Goal: Task Accomplishment & Management: Use online tool/utility

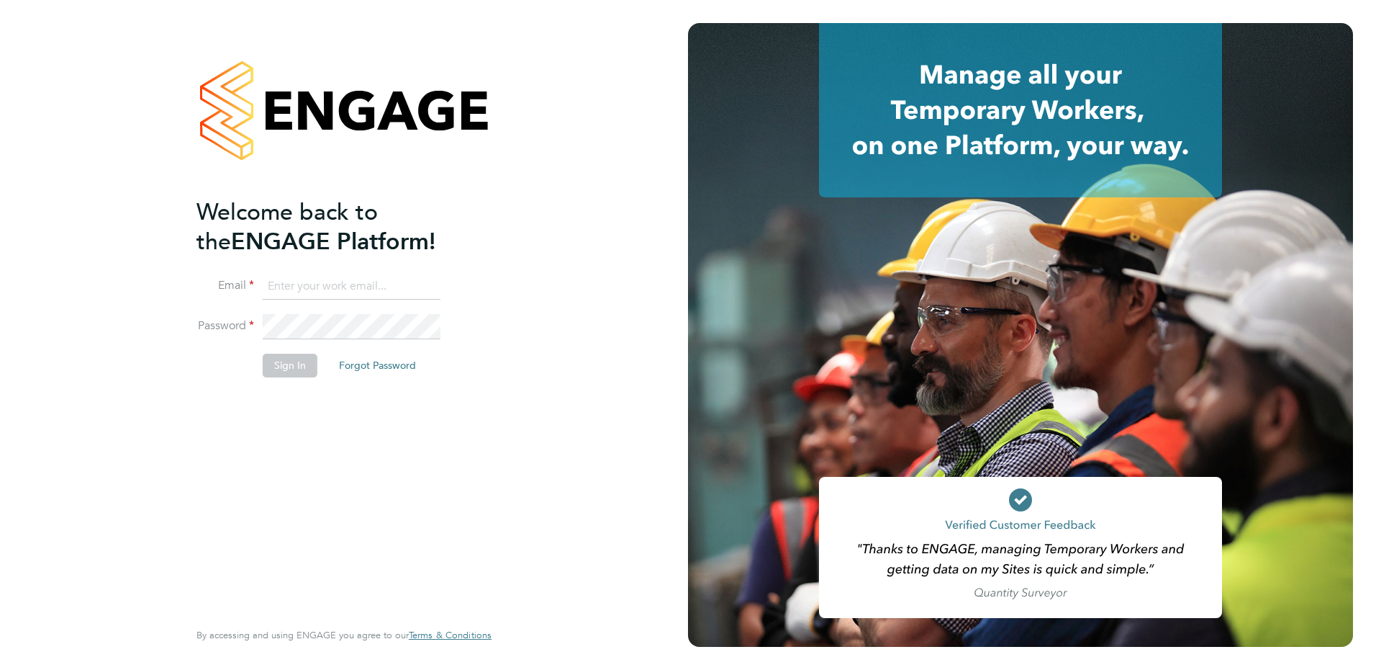
type input "fiona.matthews@ncclondon.ac.uk"
click at [294, 369] on button "Sign In" at bounding box center [290, 364] width 55 height 23
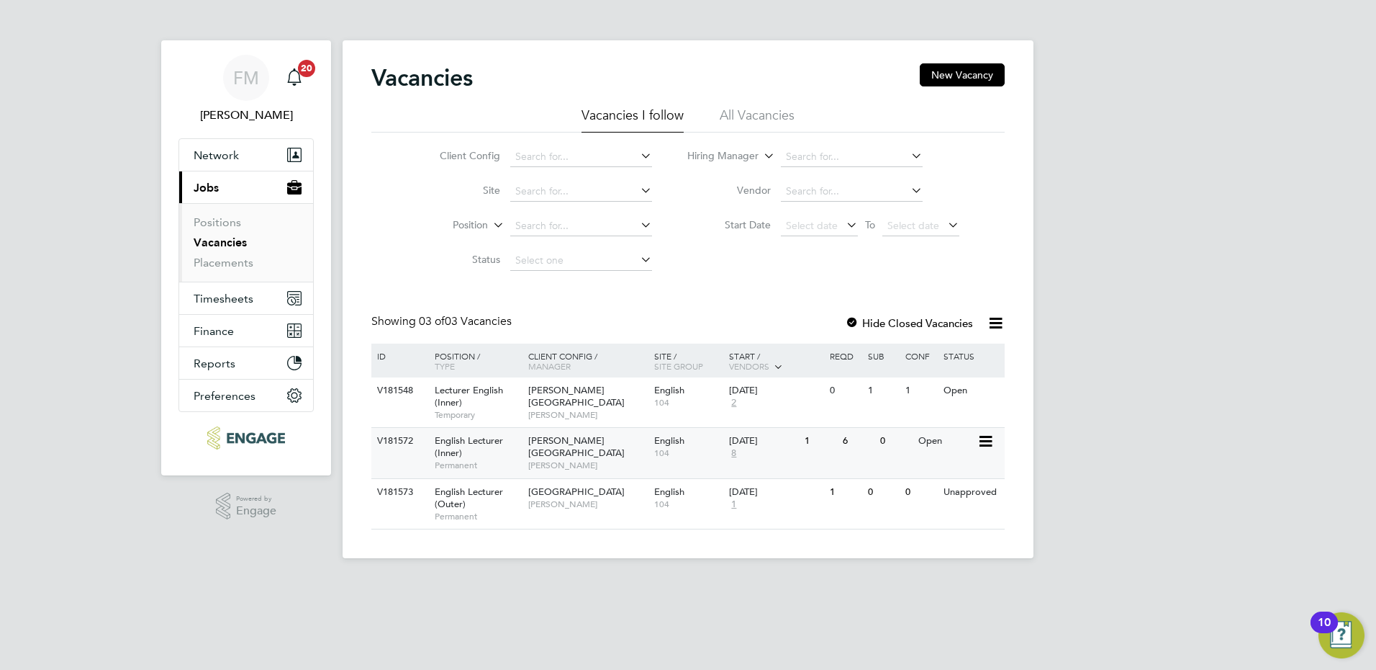
click at [870, 452] on div "6" at bounding box center [857, 441] width 37 height 27
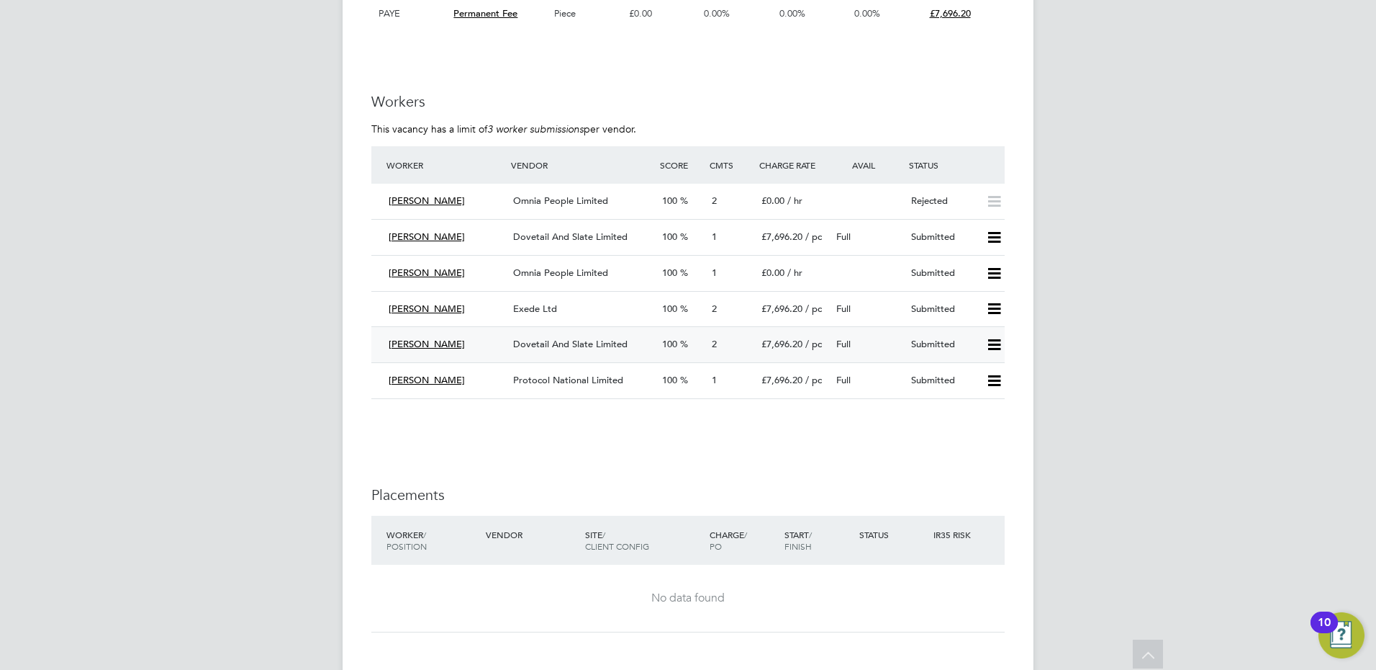
click at [568, 343] on span "Dovetail And Slate Limited" at bounding box center [570, 344] width 114 height 12
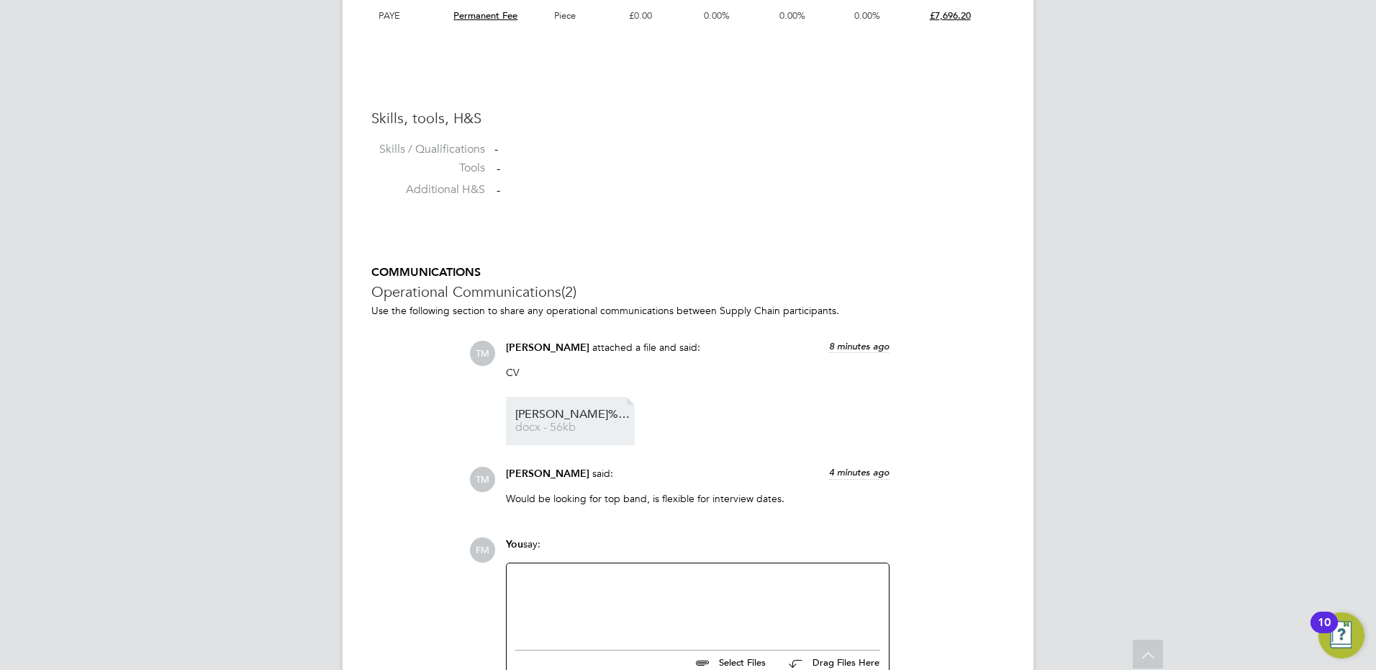
click at [571, 410] on span "Josephine%20Collins%20CV" at bounding box center [572, 414] width 115 height 11
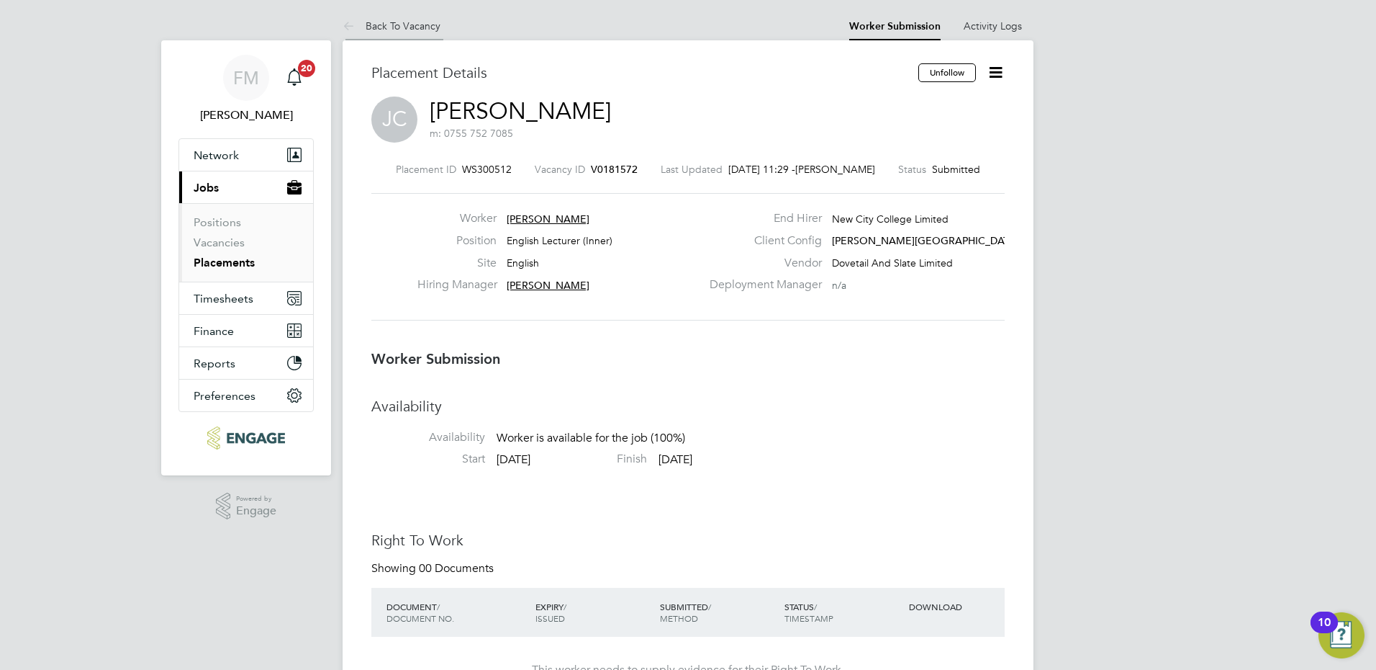
click at [401, 38] on li "Back To Vacancy" at bounding box center [392, 26] width 98 height 29
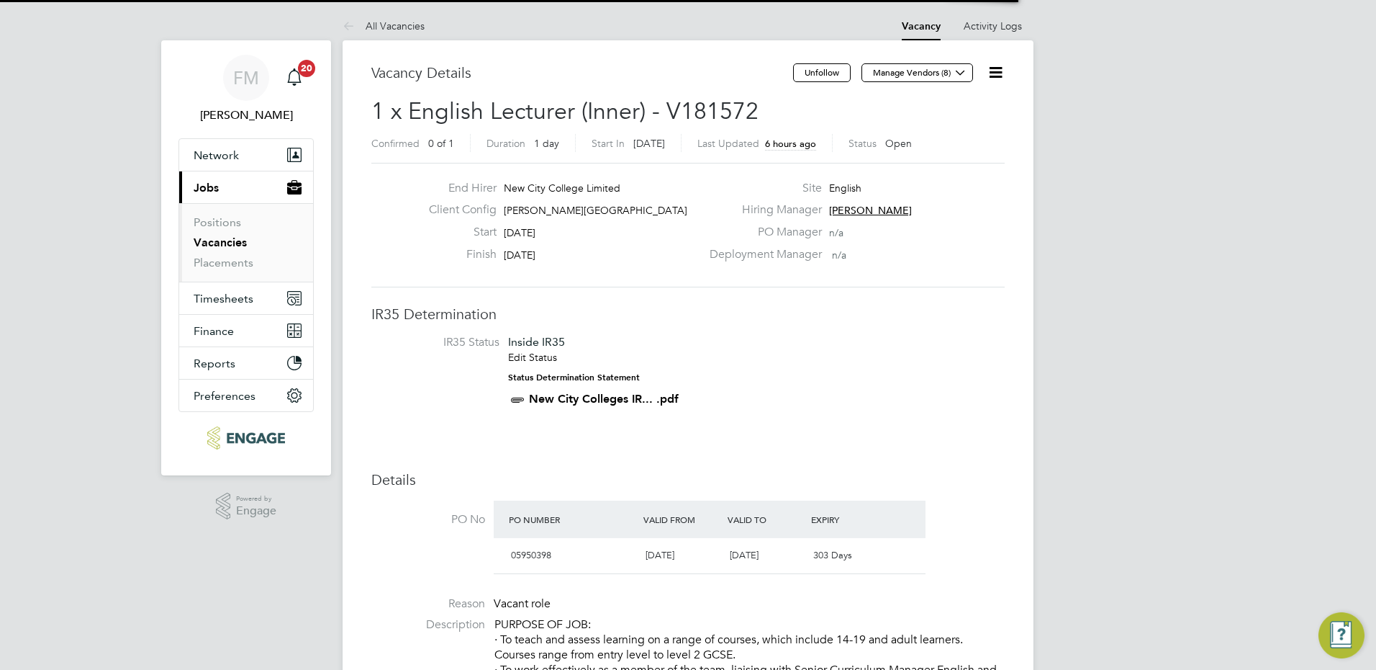
scroll to position [42, 101]
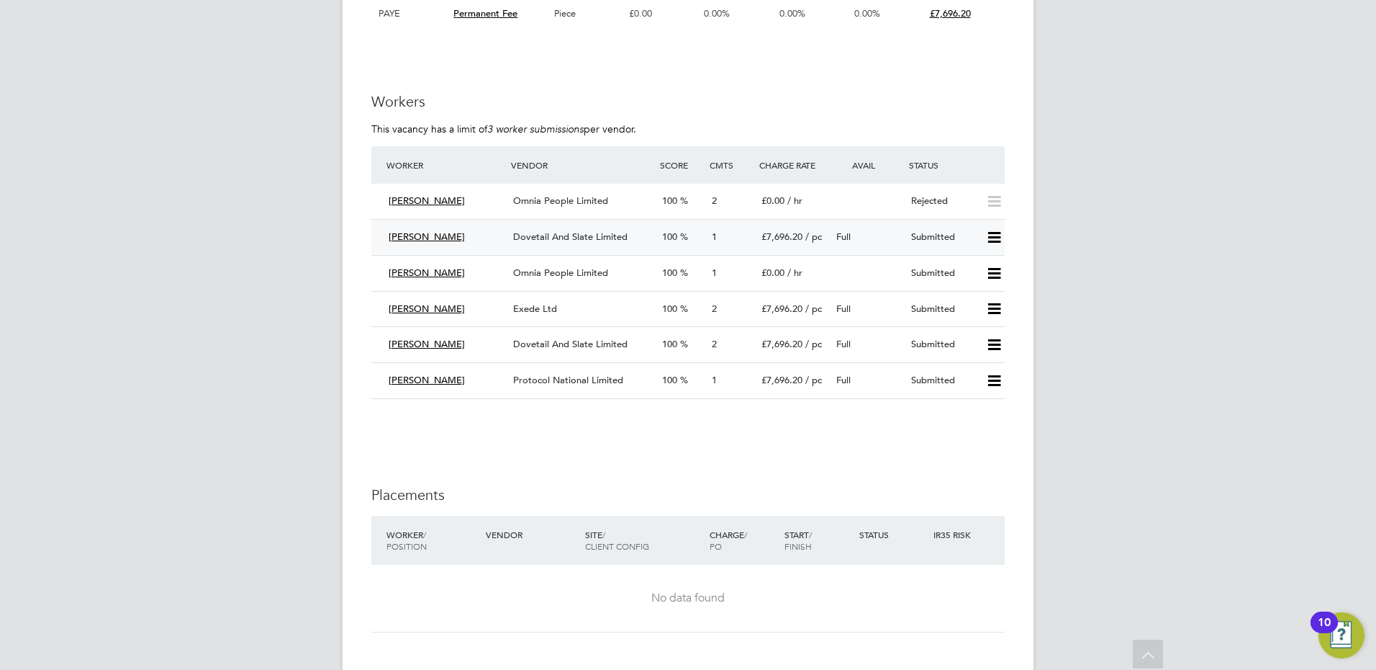
click at [579, 231] on span "Dovetail And Slate Limited" at bounding box center [570, 236] width 114 height 12
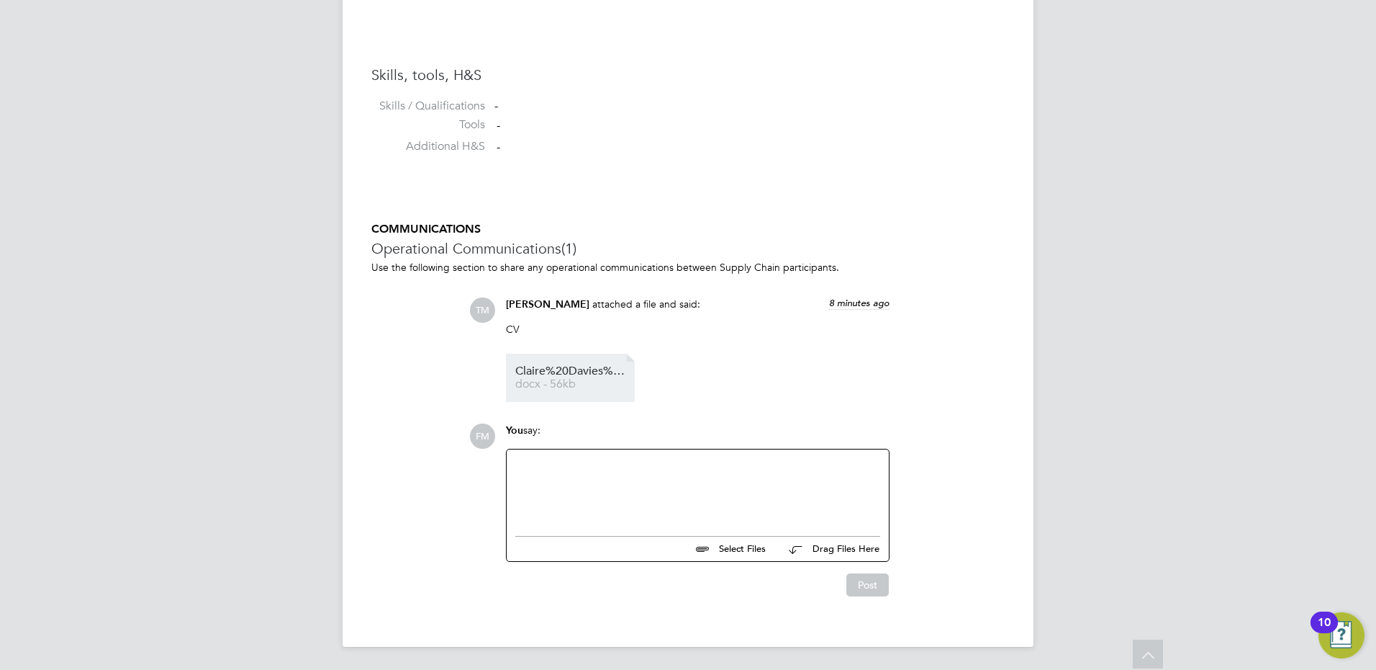
click at [572, 371] on span "Claire%20Davies%20CV%20(1)" at bounding box center [572, 371] width 115 height 11
